Goal: Task Accomplishment & Management: Use online tool/utility

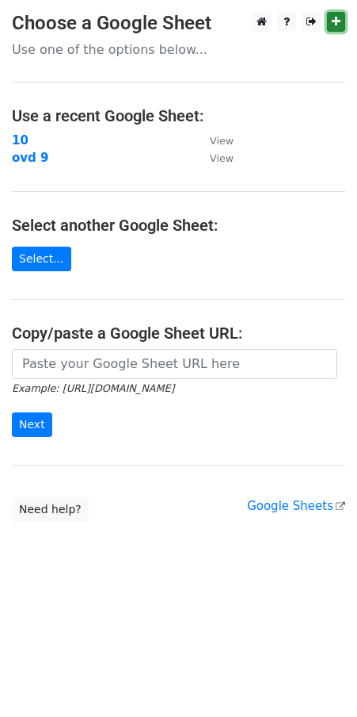
click at [335, 13] on link at bounding box center [336, 22] width 18 height 20
click at [33, 258] on link "Select..." at bounding box center [41, 259] width 59 height 25
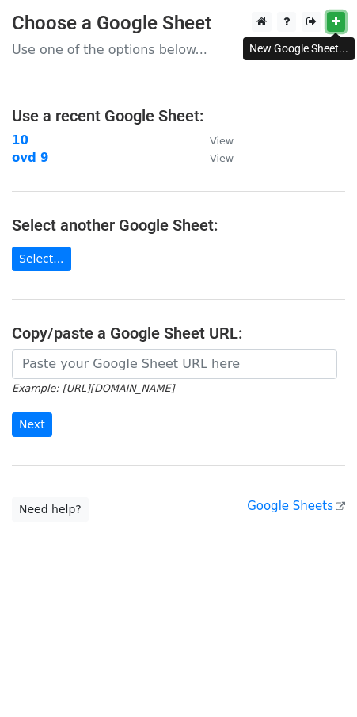
click at [336, 21] on icon at bounding box center [336, 21] width 9 height 11
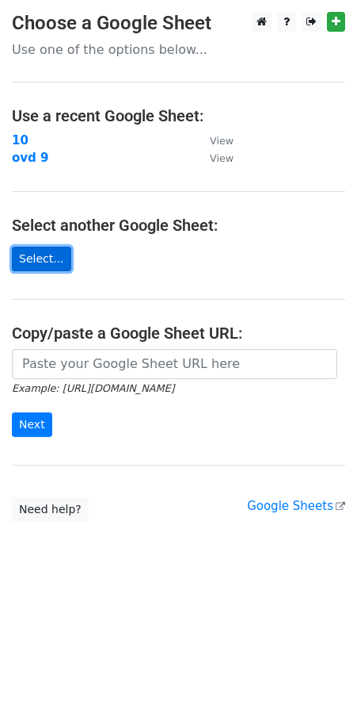
click at [29, 249] on link "Select..." at bounding box center [41, 259] width 59 height 25
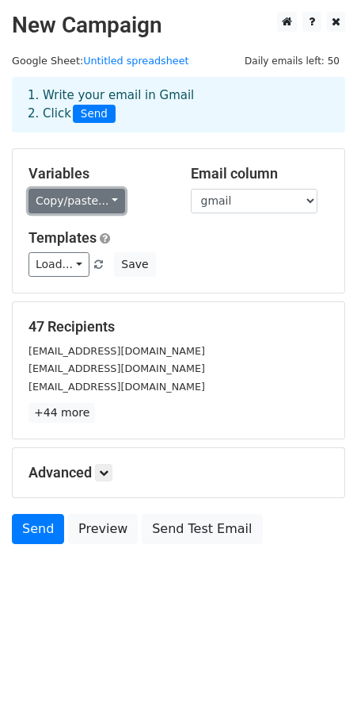
click at [105, 197] on link "Copy/paste..." at bounding box center [77, 201] width 97 height 25
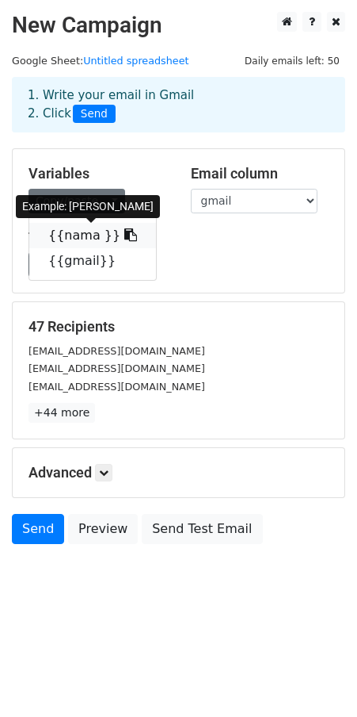
click at [124, 230] on icon at bounding box center [130, 234] width 13 height 13
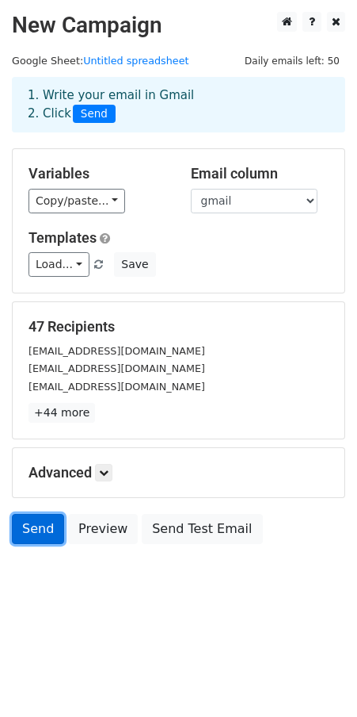
click at [36, 532] on link "Send" at bounding box center [38, 529] width 52 height 30
click at [45, 534] on link "Send" at bounding box center [38, 529] width 52 height 30
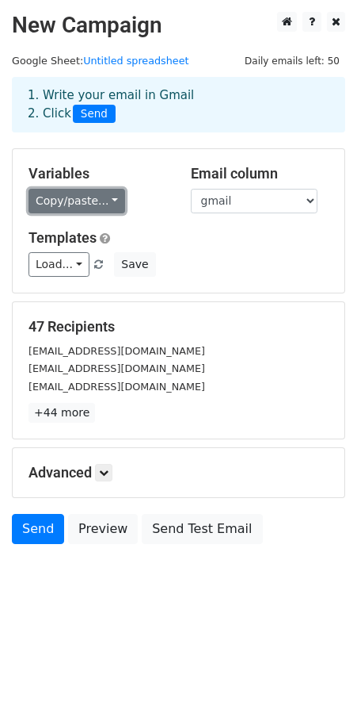
click at [103, 191] on link "Copy/paste..." at bounding box center [77, 201] width 97 height 25
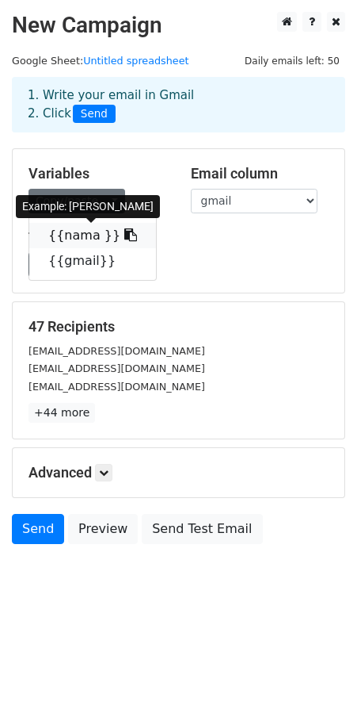
click at [124, 236] on icon at bounding box center [130, 234] width 13 height 13
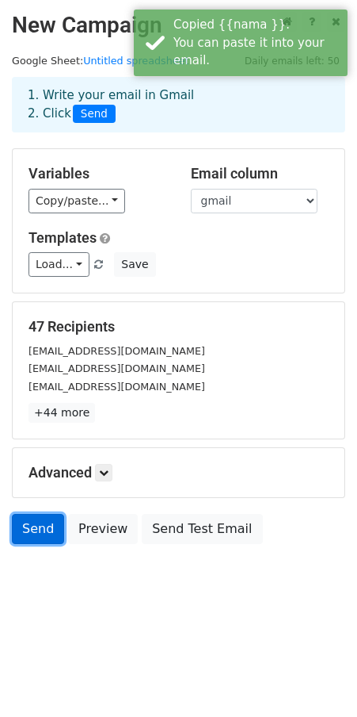
click at [27, 533] on link "Send" at bounding box center [38, 529] width 52 height 30
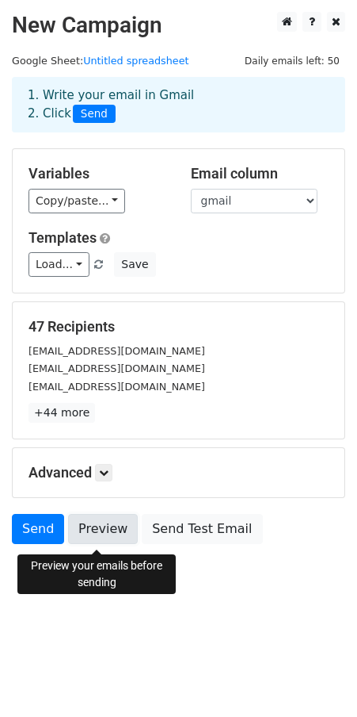
click at [97, 537] on link "Preview" at bounding box center [103, 529] width 70 height 30
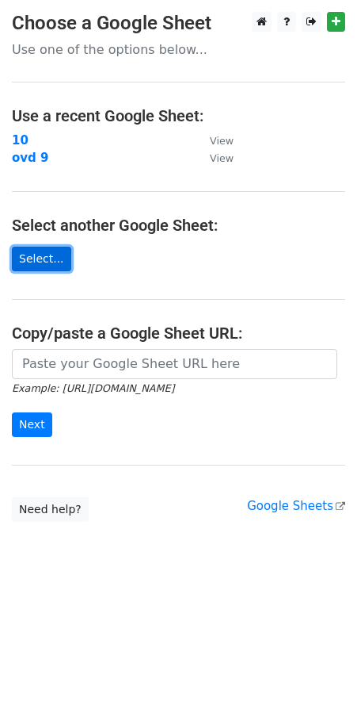
click at [40, 254] on link "Select..." at bounding box center [41, 259] width 59 height 25
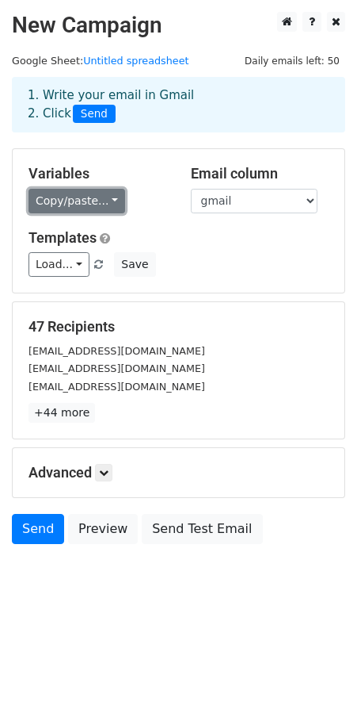
click at [107, 196] on link "Copy/paste..." at bounding box center [77, 201] width 97 height 25
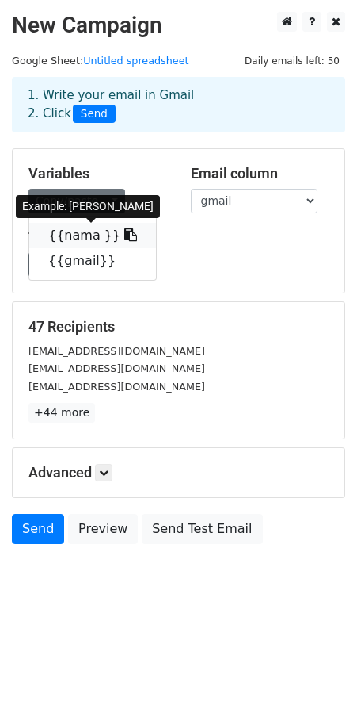
click at [124, 234] on icon at bounding box center [130, 234] width 13 height 13
